Goal: Task Accomplishment & Management: Manage account settings

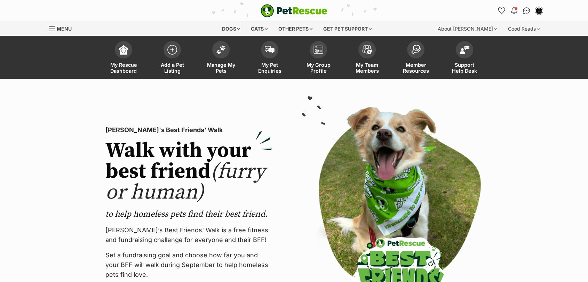
click at [230, 54] on link "Manage My Pets" at bounding box center [221, 58] width 49 height 41
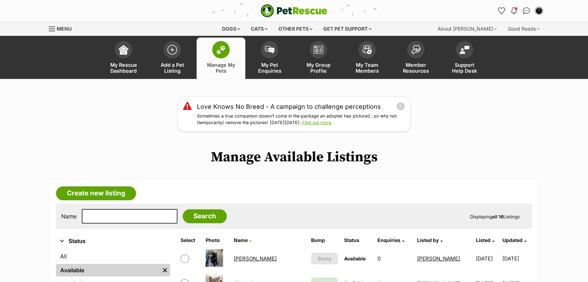
click at [551, 162] on h1 "Manage Available Listings" at bounding box center [294, 157] width 588 height 16
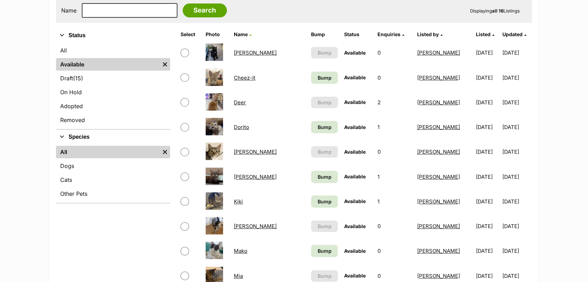
scroll to position [226, 0]
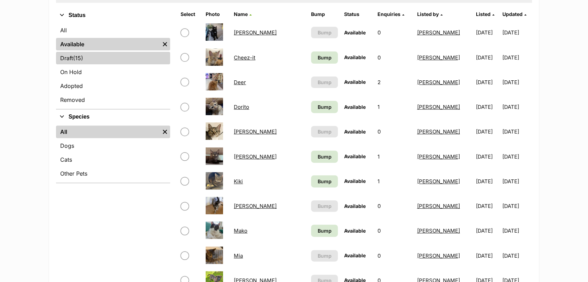
click at [83, 56] on span "(15)" at bounding box center [78, 58] width 10 height 8
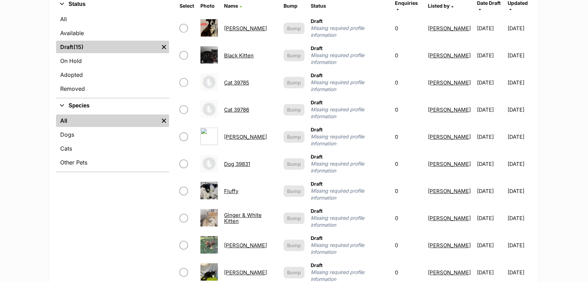
scroll to position [235, 0]
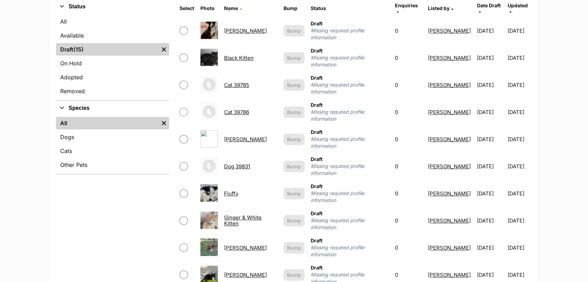
drag, startPoint x: 235, startPoint y: 123, endPoint x: 227, endPoint y: 122, distance: 8.7
click at [227, 136] on link "Debbie" at bounding box center [245, 139] width 43 height 7
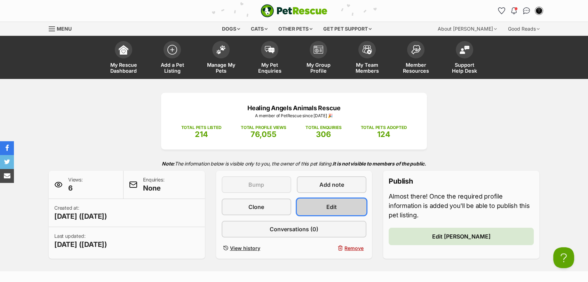
click at [309, 207] on link "Edit" at bounding box center [332, 207] width 70 height 17
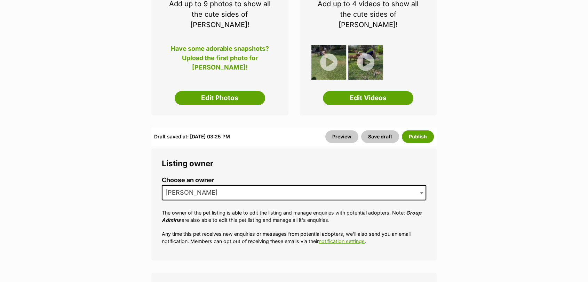
scroll to position [178, 0]
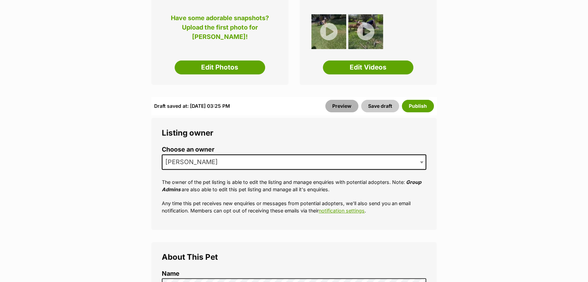
click at [349, 100] on link "Preview" at bounding box center [341, 106] width 33 height 13
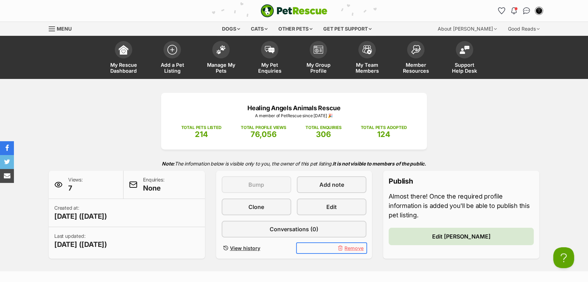
click at [354, 247] on span "Remove" at bounding box center [353, 248] width 19 height 7
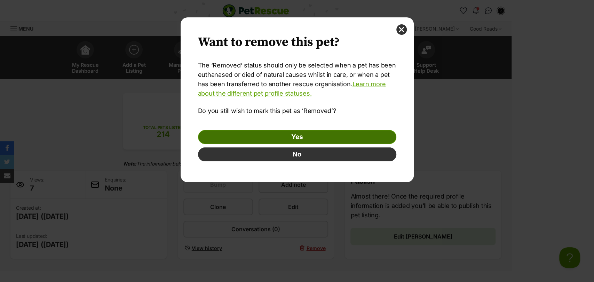
click at [337, 138] on link "Yes" at bounding box center [297, 137] width 198 height 14
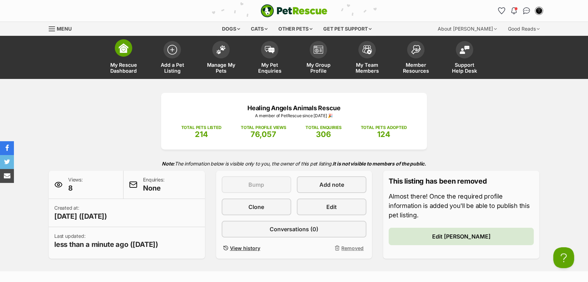
click at [117, 62] on span "My Rescue Dashboard" at bounding box center [123, 68] width 31 height 12
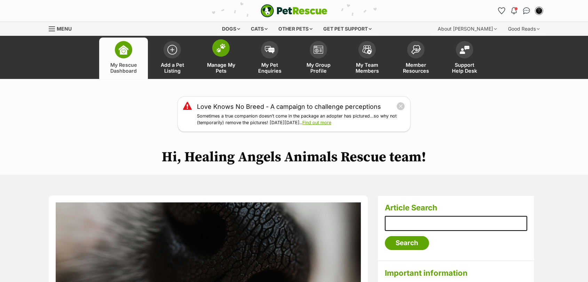
click at [223, 60] on link "Manage My Pets" at bounding box center [221, 58] width 49 height 41
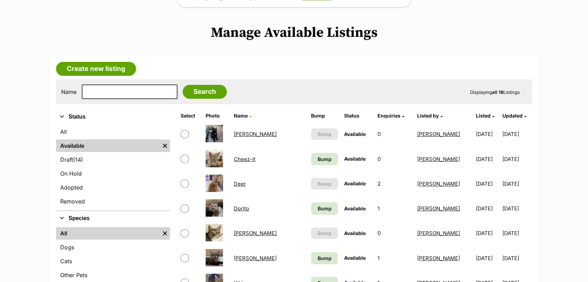
scroll to position [110, 0]
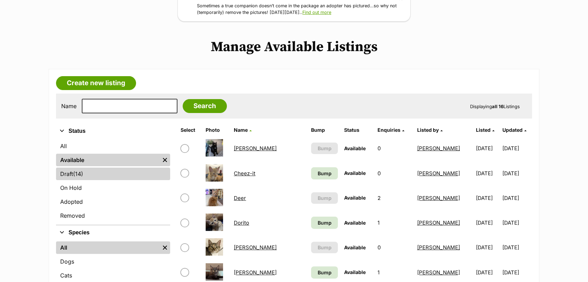
click at [140, 176] on link "Draft (14) Items" at bounding box center [113, 174] width 114 height 13
drag, startPoint x: 140, startPoint y: 176, endPoint x: 190, endPoint y: 194, distance: 53.3
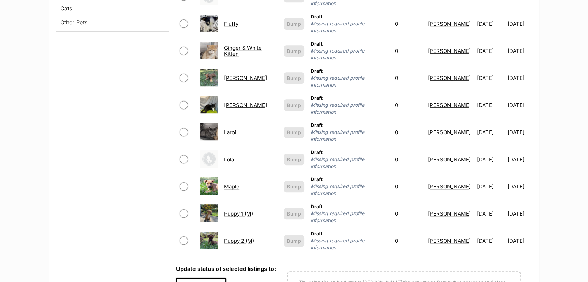
scroll to position [376, 0]
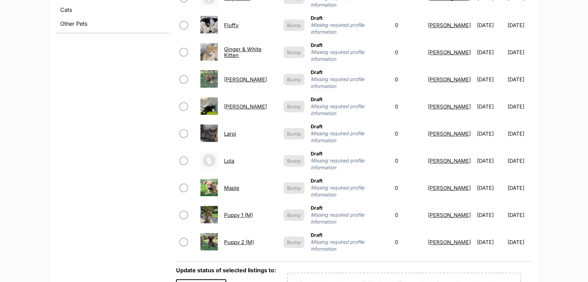
click at [230, 185] on link "Maple" at bounding box center [231, 188] width 15 height 7
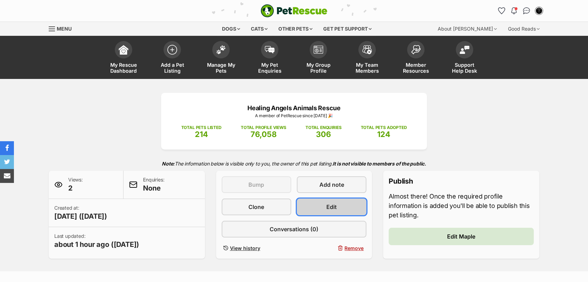
click at [312, 214] on link "Edit" at bounding box center [332, 207] width 70 height 17
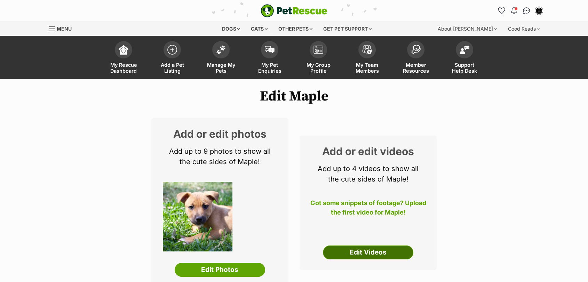
click at [336, 247] on link "Edit Videos" at bounding box center [368, 253] width 90 height 14
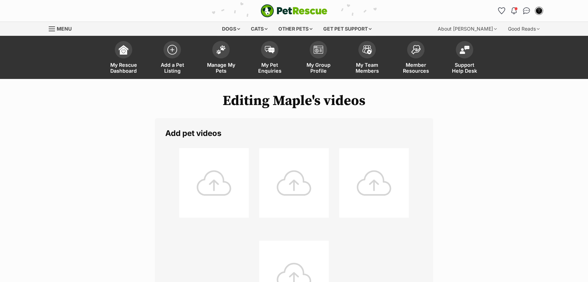
click at [220, 201] on div at bounding box center [214, 183] width 70 height 70
click at [198, 166] on div at bounding box center [214, 183] width 70 height 70
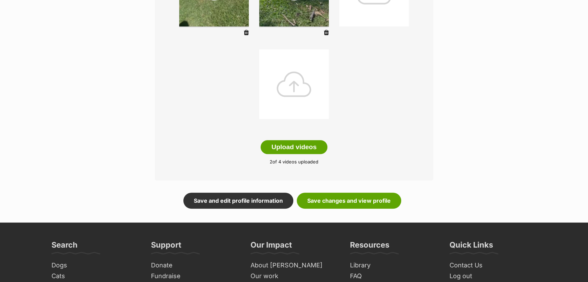
scroll to position [218, 0]
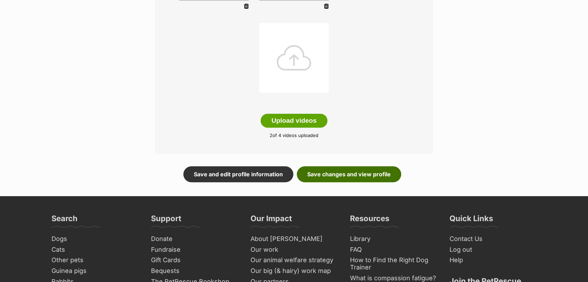
click at [348, 178] on link "Save changes and view profile" at bounding box center [349, 174] width 104 height 16
